Goal: Task Accomplishment & Management: Use online tool/utility

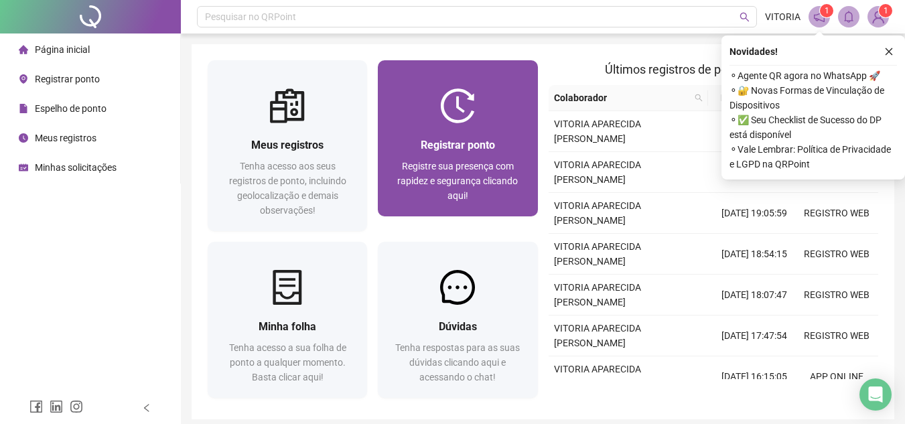
click at [470, 147] on span "Registrar ponto" at bounding box center [458, 145] width 74 height 13
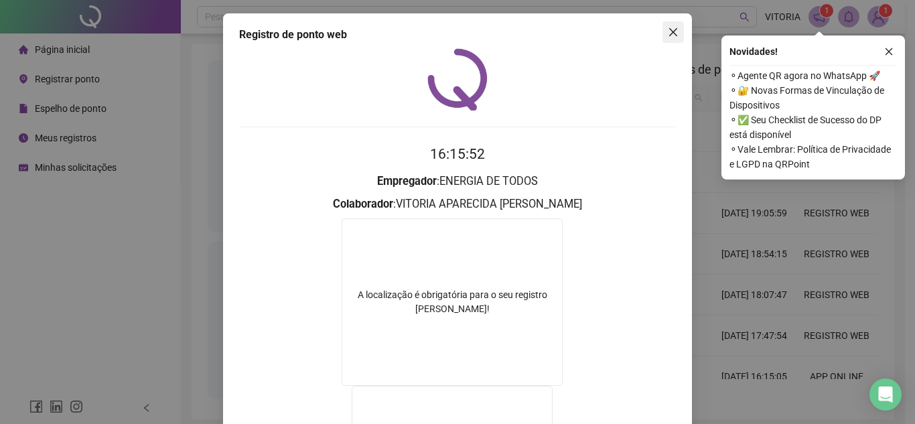
click at [671, 40] on button "Close" at bounding box center [672, 31] width 21 height 21
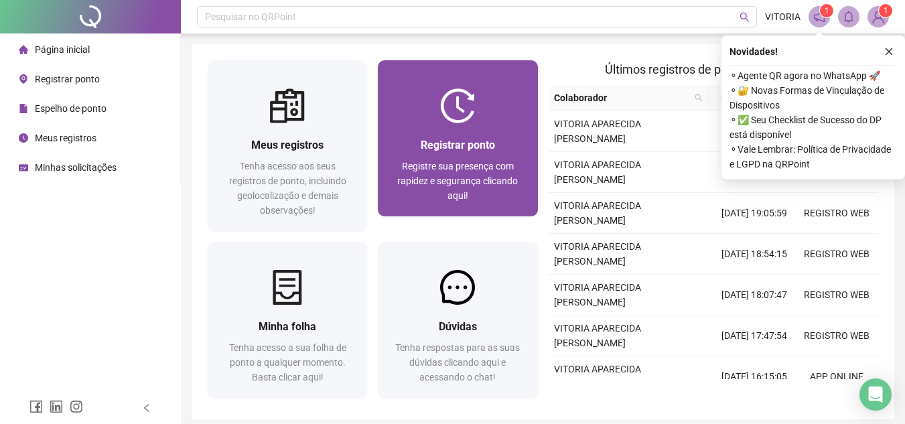
click at [455, 113] on img at bounding box center [457, 105] width 35 height 35
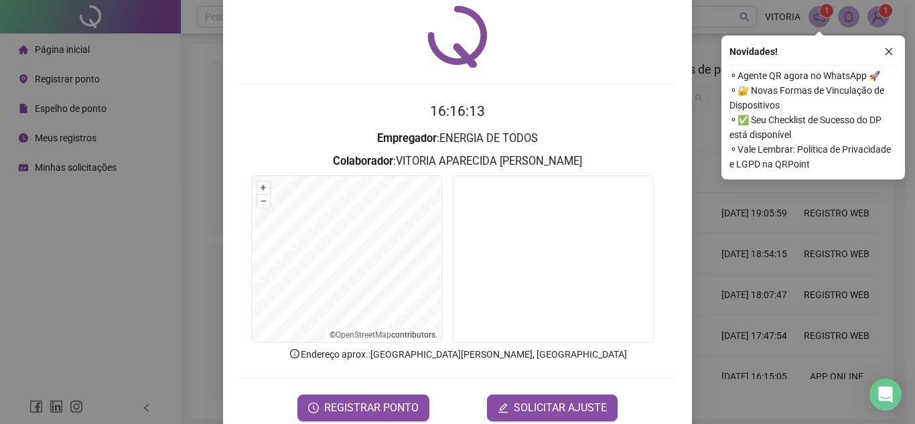
scroll to position [67, 0]
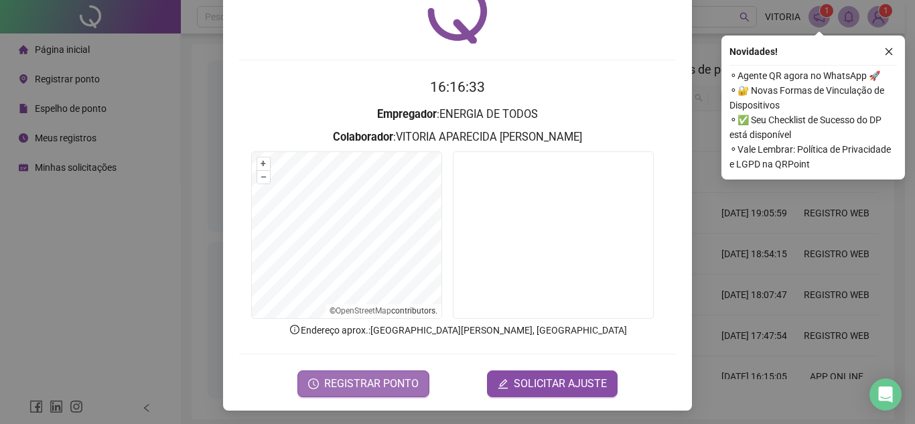
click at [349, 377] on span "REGISTRAR PONTO" at bounding box center [371, 384] width 94 height 16
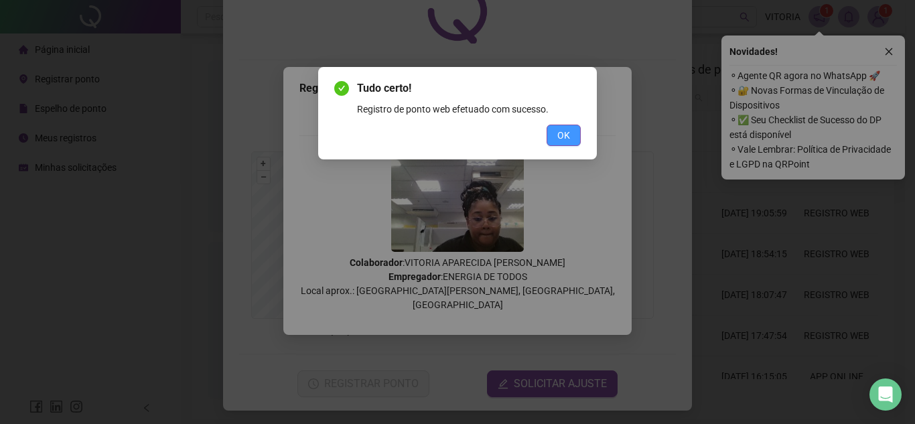
click at [565, 135] on span "OK" at bounding box center [563, 135] width 13 height 15
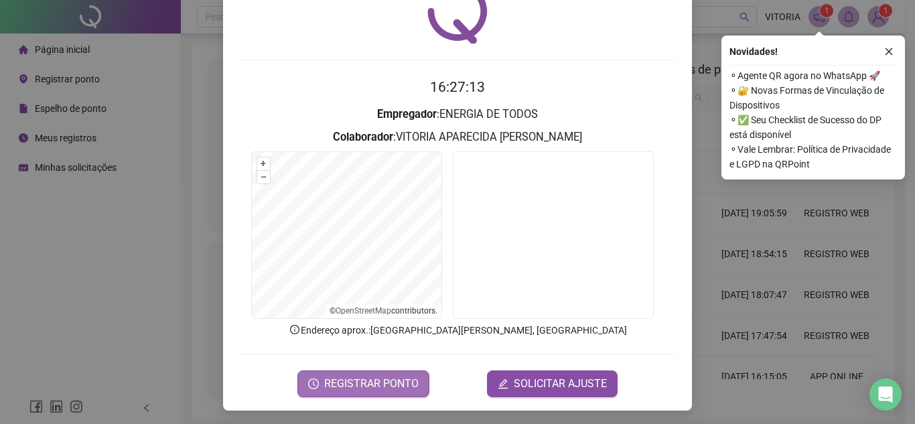
click at [408, 376] on span "REGISTRAR PONTO" at bounding box center [371, 384] width 94 height 16
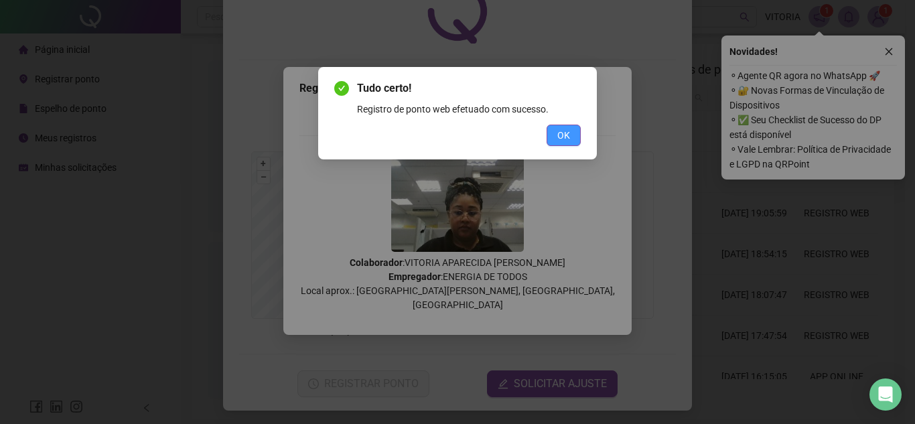
click at [568, 133] on span "OK" at bounding box center [563, 135] width 13 height 15
